Goal: Check status: Check status

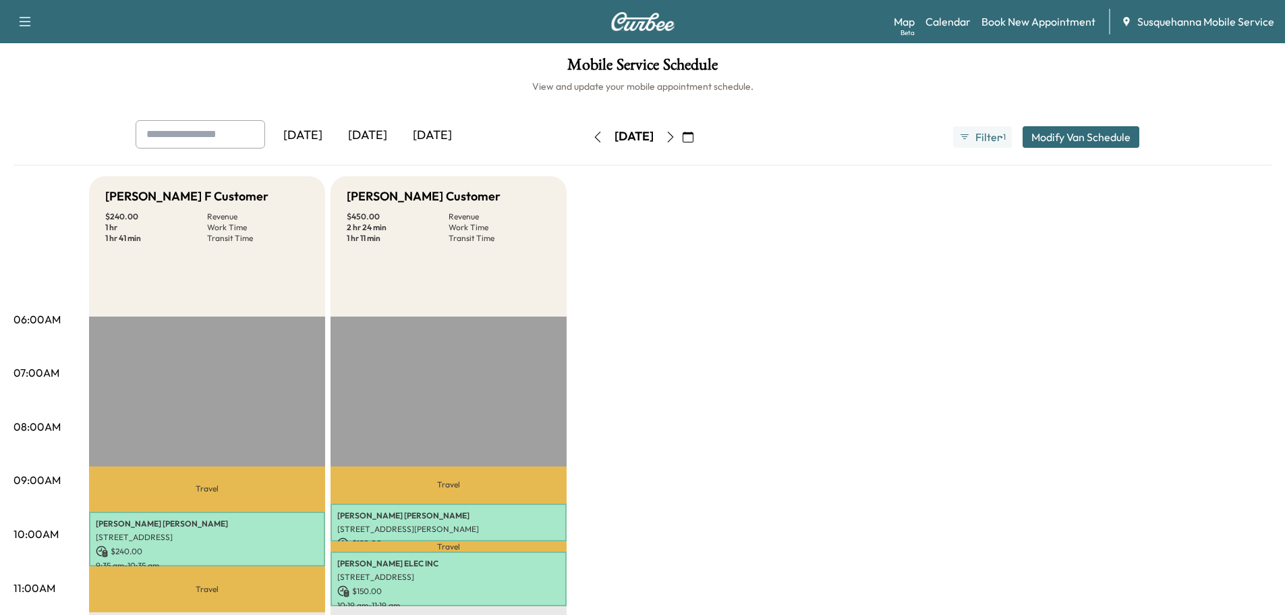
click at [586, 138] on button "button" at bounding box center [597, 137] width 23 height 22
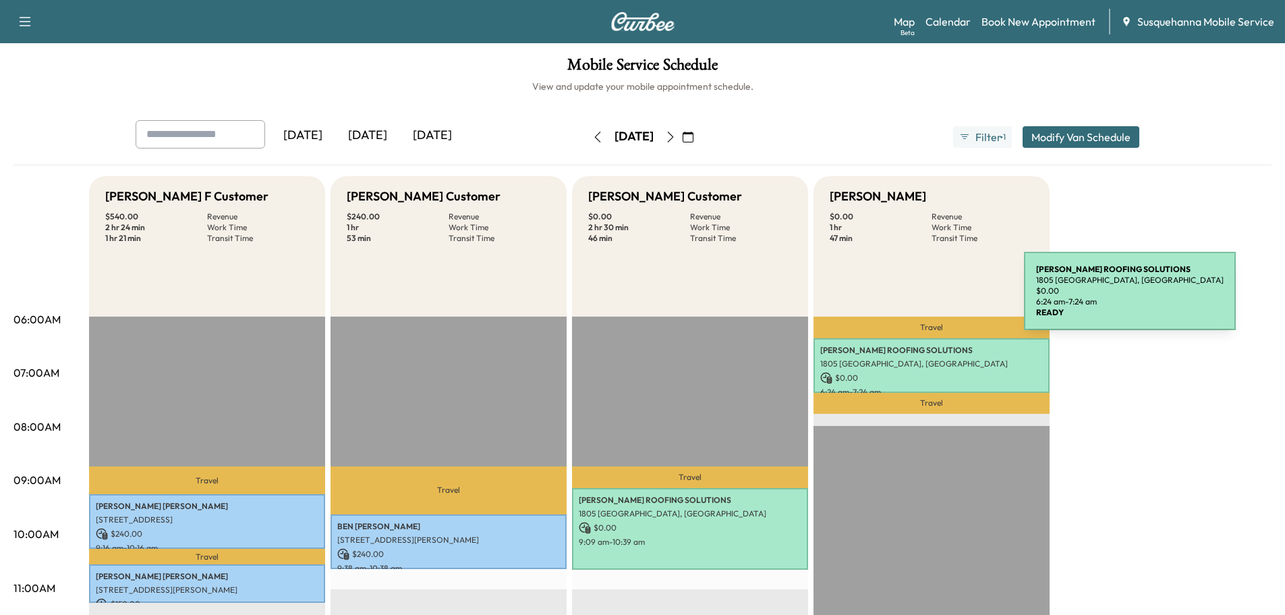
scroll to position [216, 0]
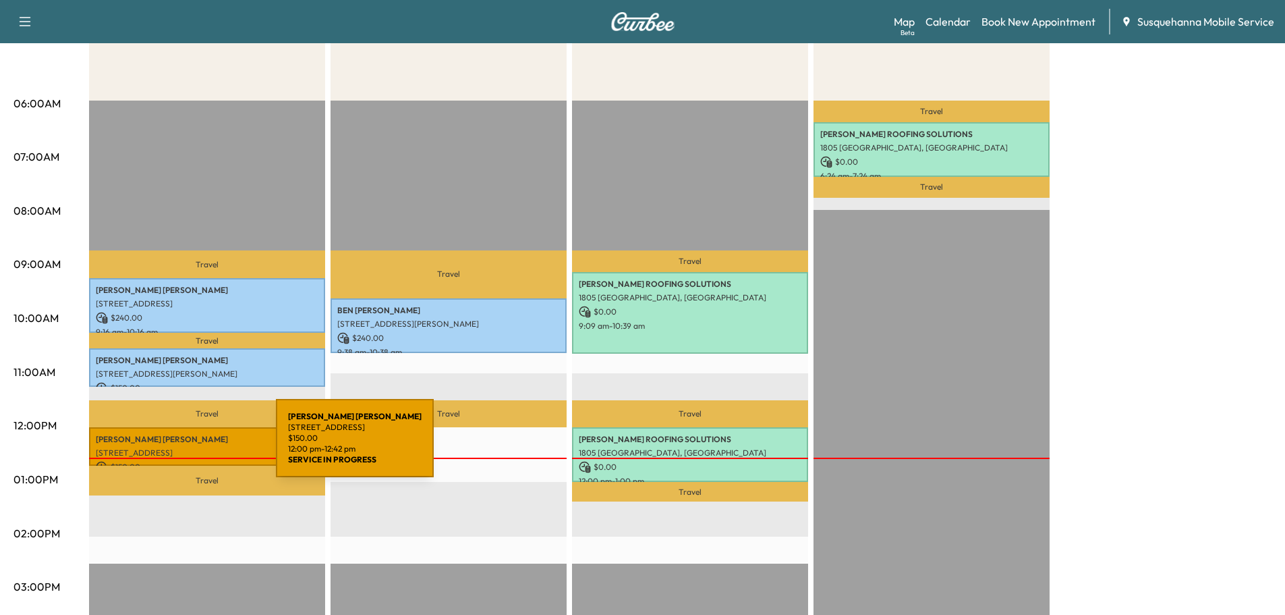
click at [175, 447] on p "[STREET_ADDRESS]" at bounding box center [207, 452] width 223 height 11
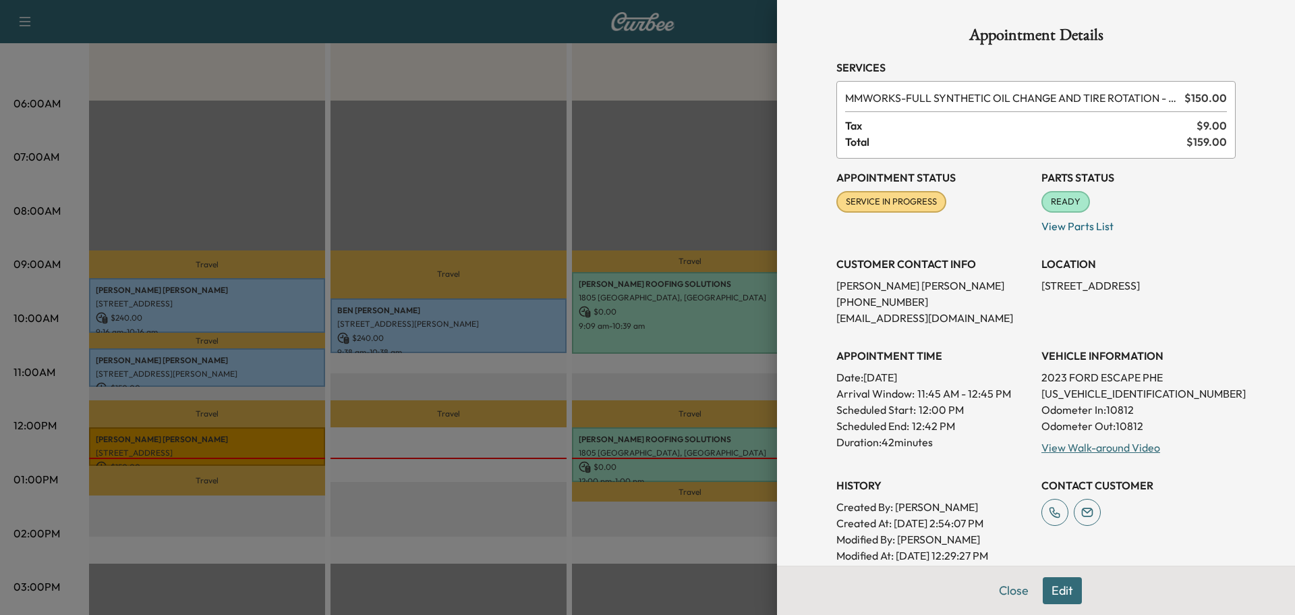
click at [994, 590] on button "Close" at bounding box center [1013, 590] width 47 height 27
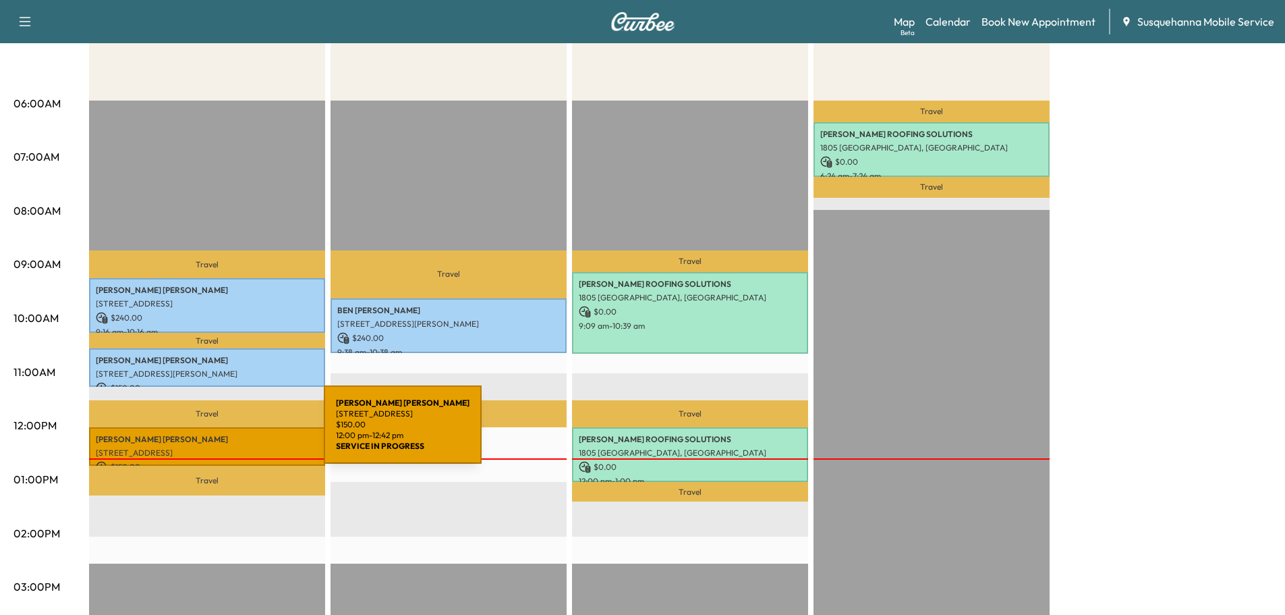
click at [222, 434] on p "[PERSON_NAME]" at bounding box center [207, 439] width 223 height 11
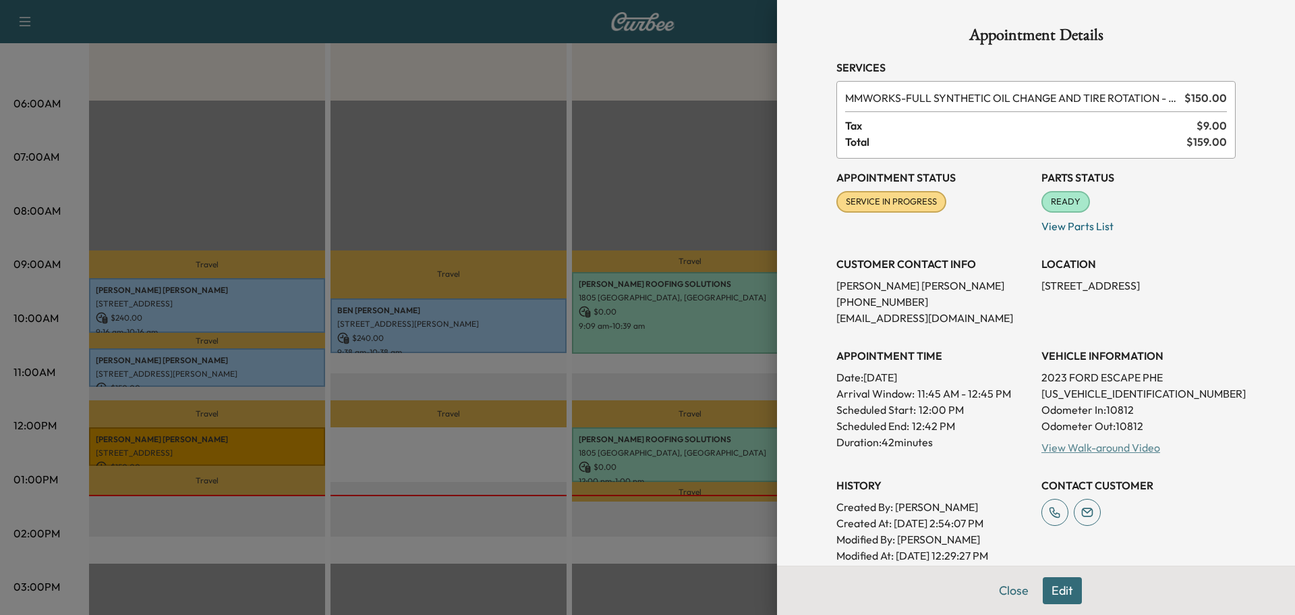
click at [1071, 442] on link "View Walk-around Video" at bounding box center [1101, 447] width 119 height 13
click at [992, 588] on button "Close" at bounding box center [1013, 590] width 47 height 27
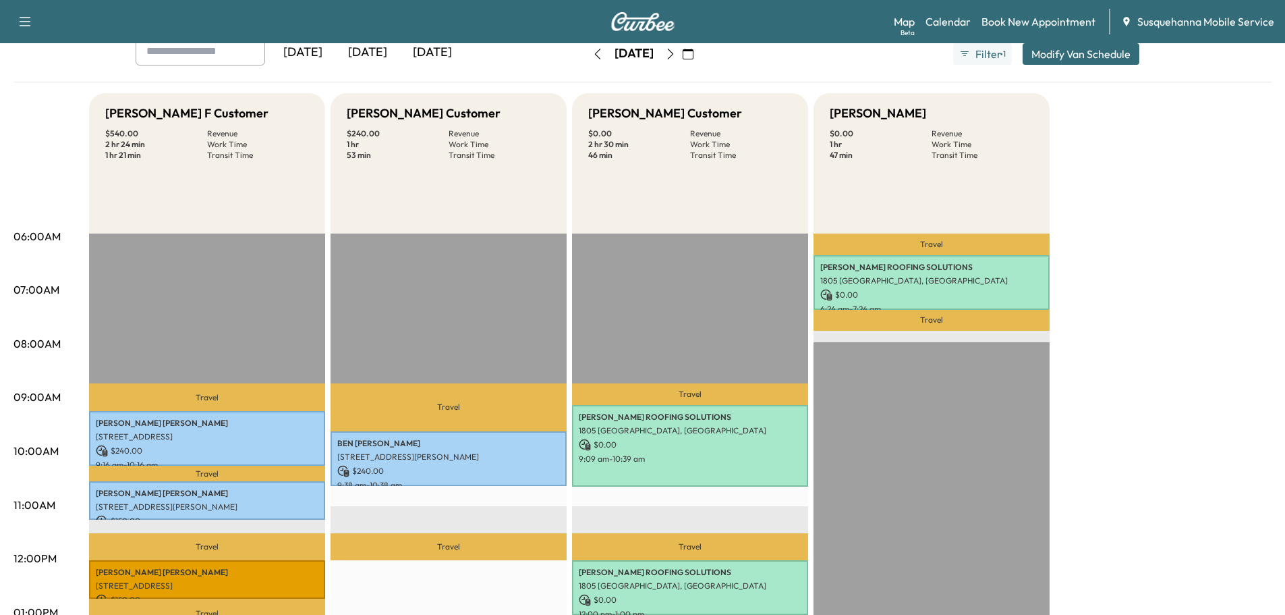
scroll to position [0, 0]
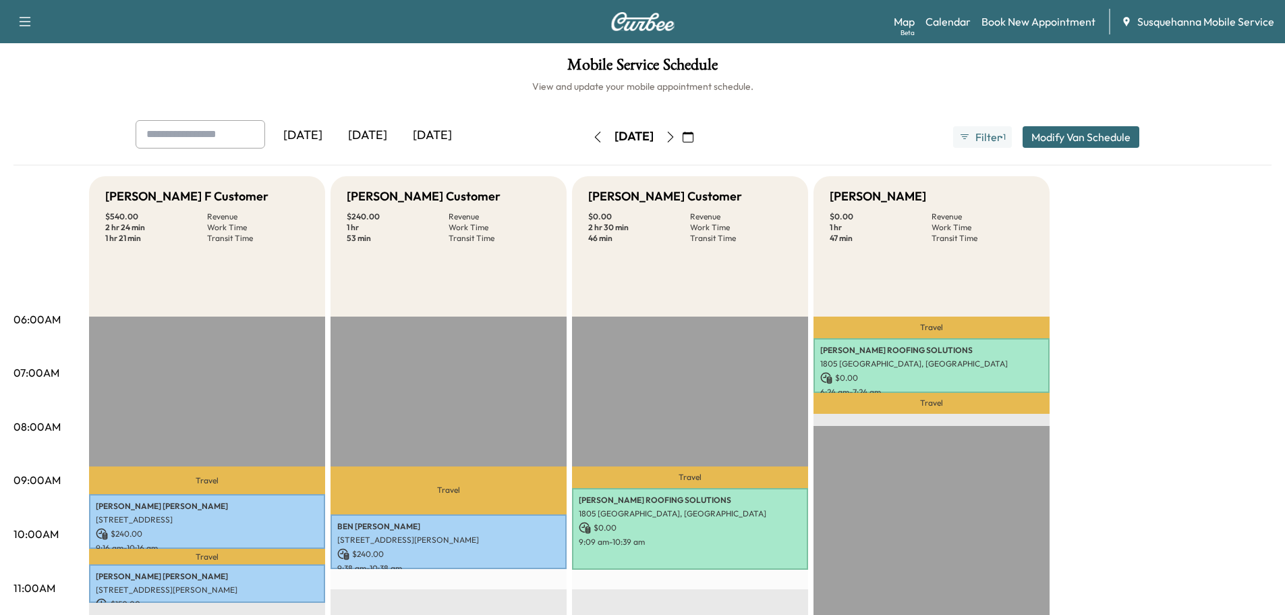
click at [676, 137] on icon "button" at bounding box center [670, 137] width 11 height 11
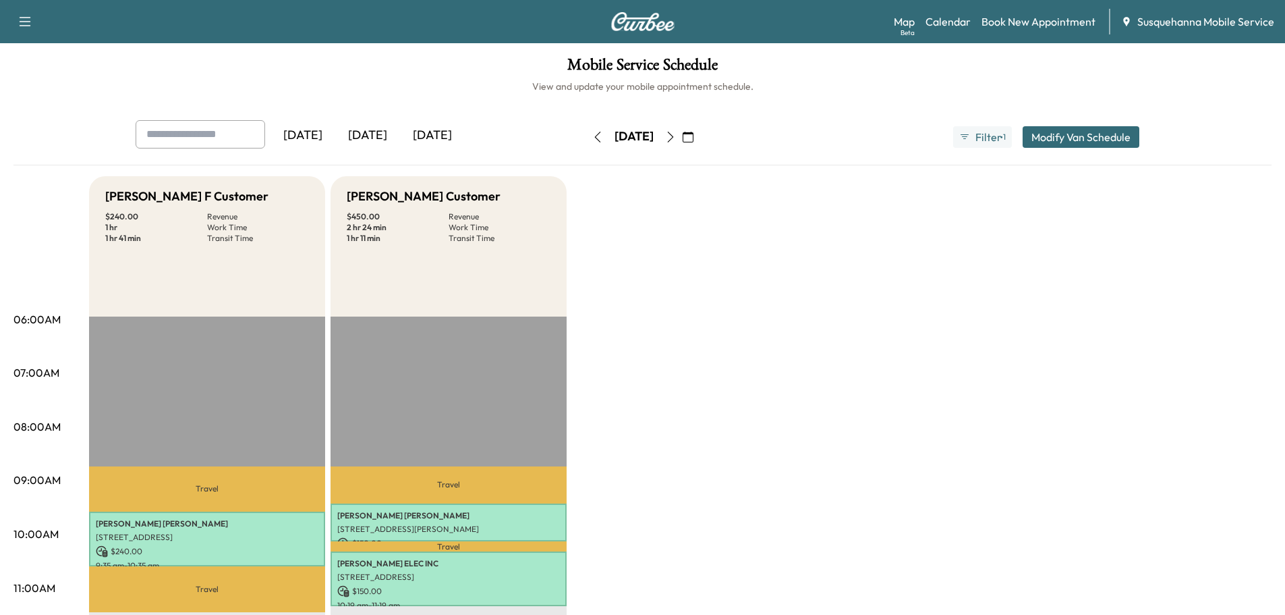
click at [586, 129] on div "[DATE]" at bounding box center [634, 137] width 96 height 22
click at [592, 136] on icon "button" at bounding box center [597, 137] width 11 height 11
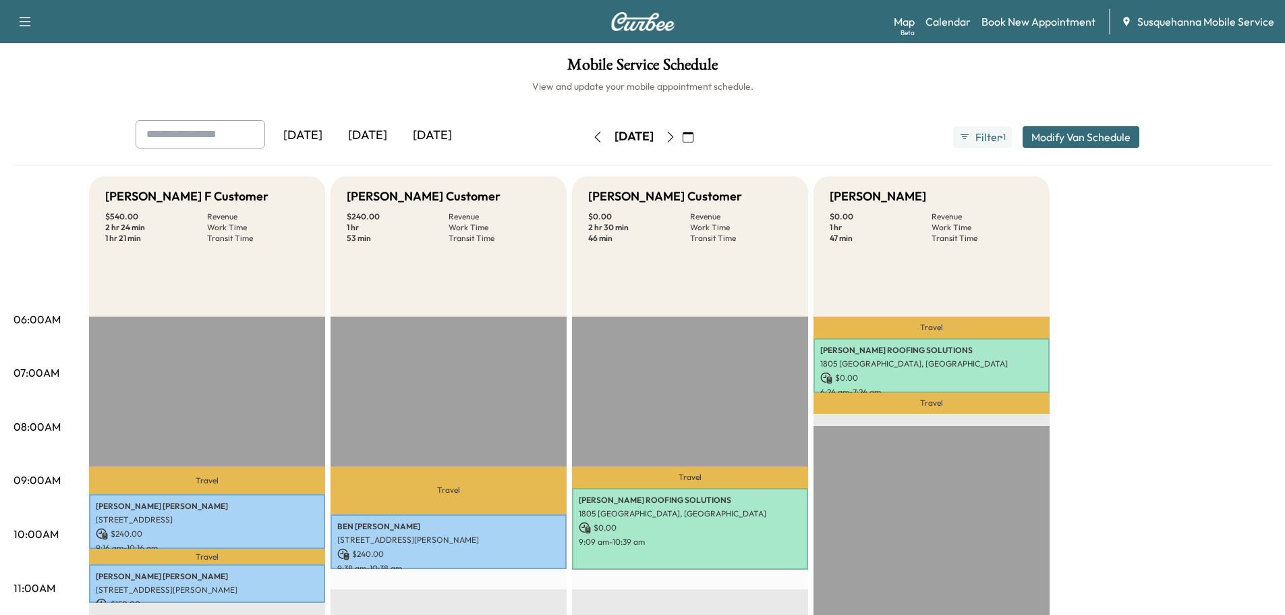
scroll to position [288, 0]
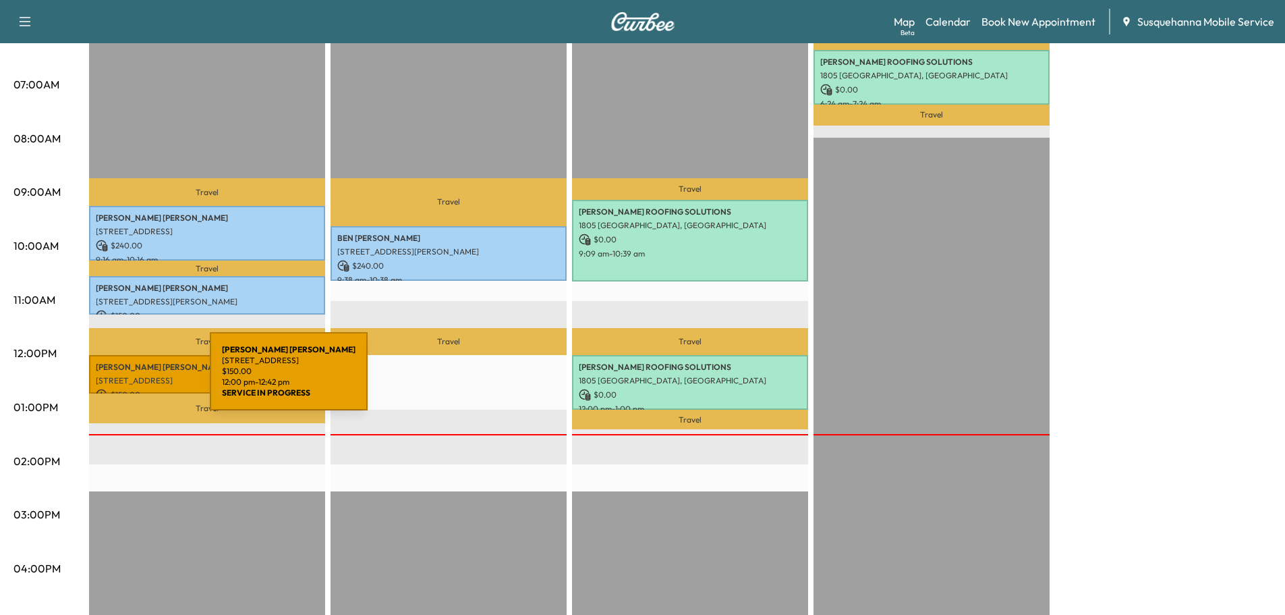
click at [123, 366] on p "[PERSON_NAME]" at bounding box center [207, 367] width 223 height 11
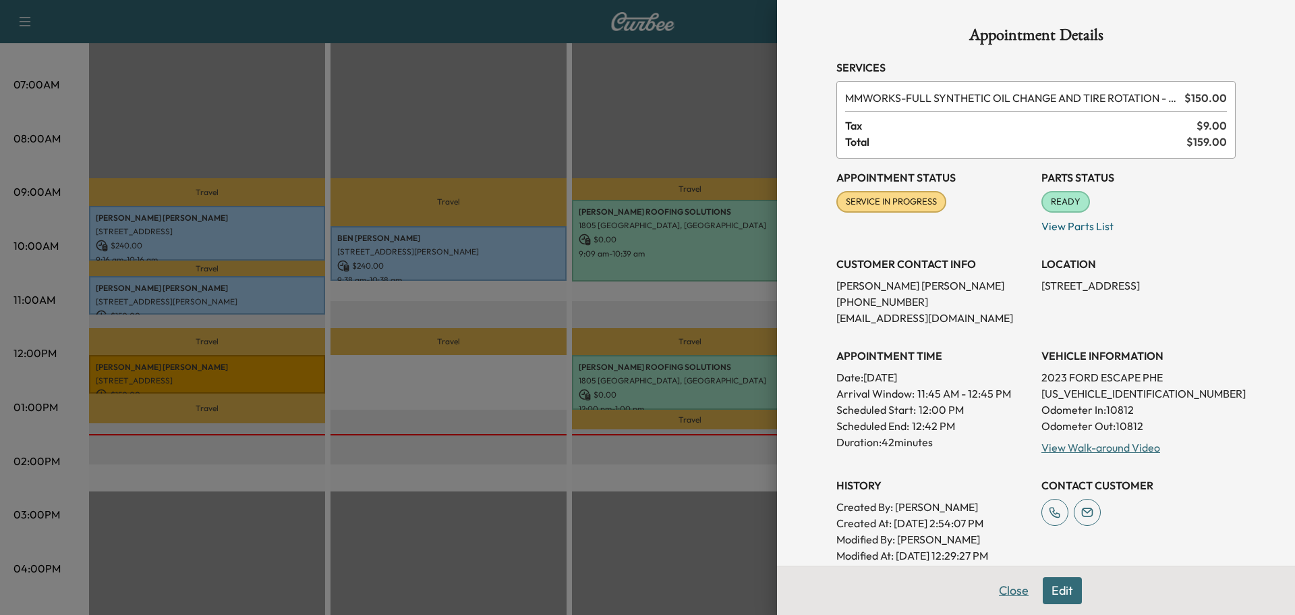
click at [1005, 590] on button "Close" at bounding box center [1013, 590] width 47 height 27
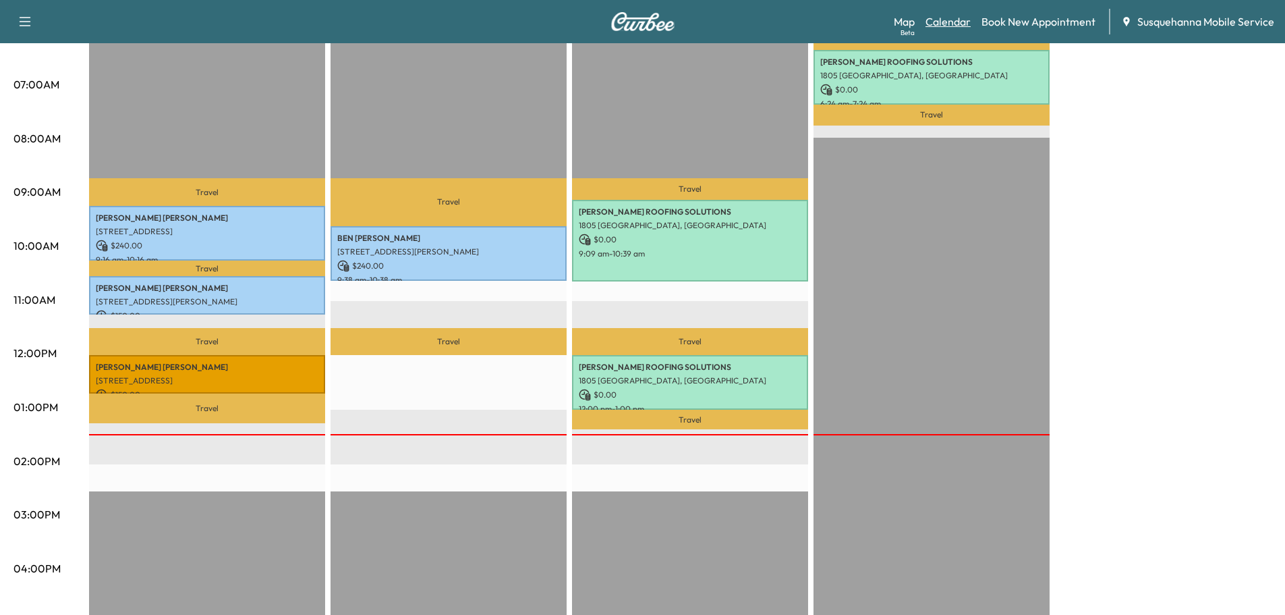
click at [955, 24] on link "Calendar" at bounding box center [948, 21] width 45 height 16
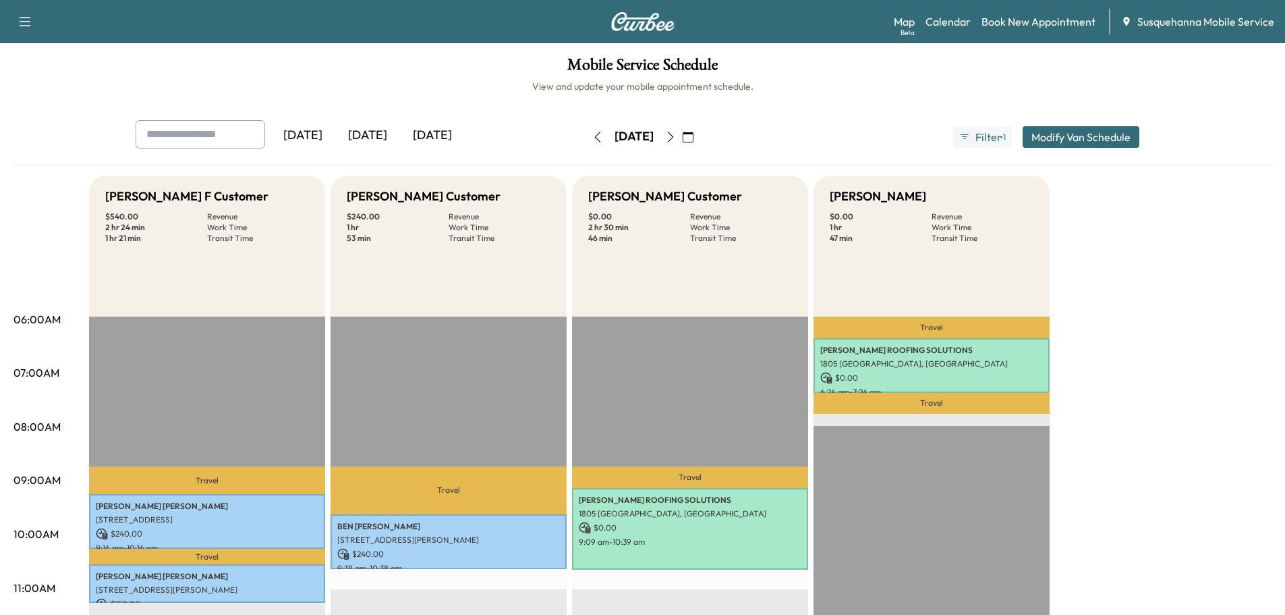
click at [676, 132] on icon "button" at bounding box center [670, 137] width 11 height 11
